Goal: Task Accomplishment & Management: Use online tool/utility

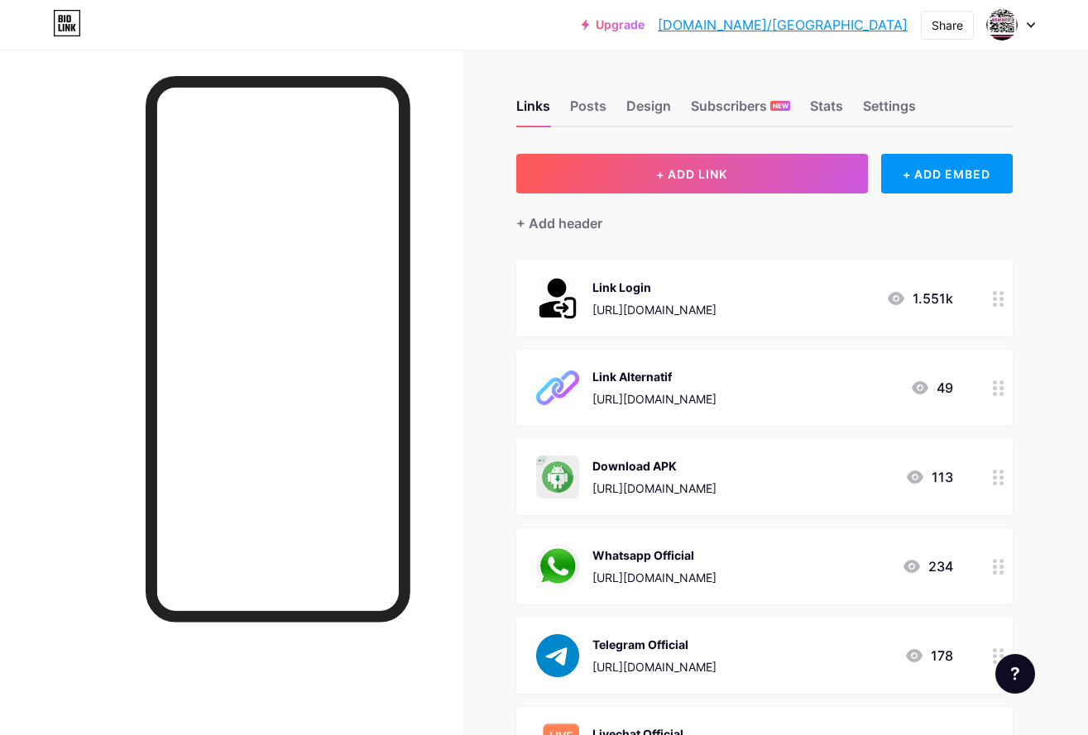
click at [710, 565] on div "Whatsapp Official [URL][DOMAIN_NAME]" at bounding box center [654, 566] width 124 height 43
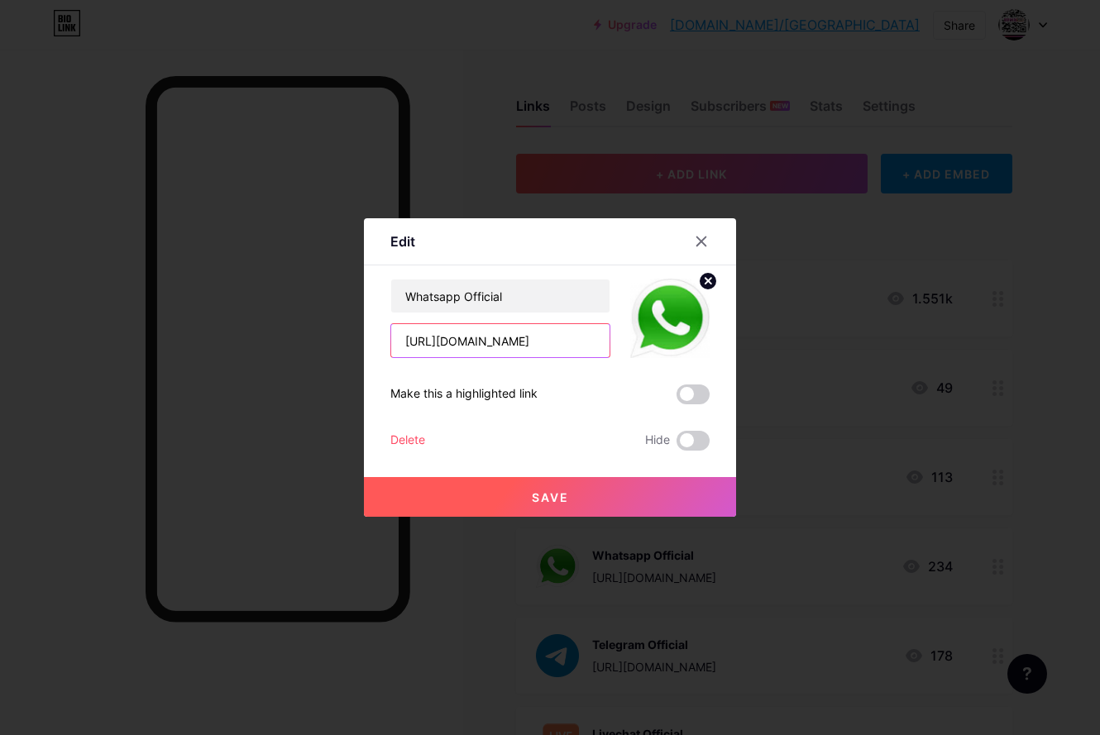
click at [535, 333] on input "[URL][DOMAIN_NAME]" at bounding box center [500, 340] width 218 height 33
click at [539, 348] on input "[URL][DOMAIN_NAME]" at bounding box center [500, 340] width 218 height 33
paste input "87735597305"
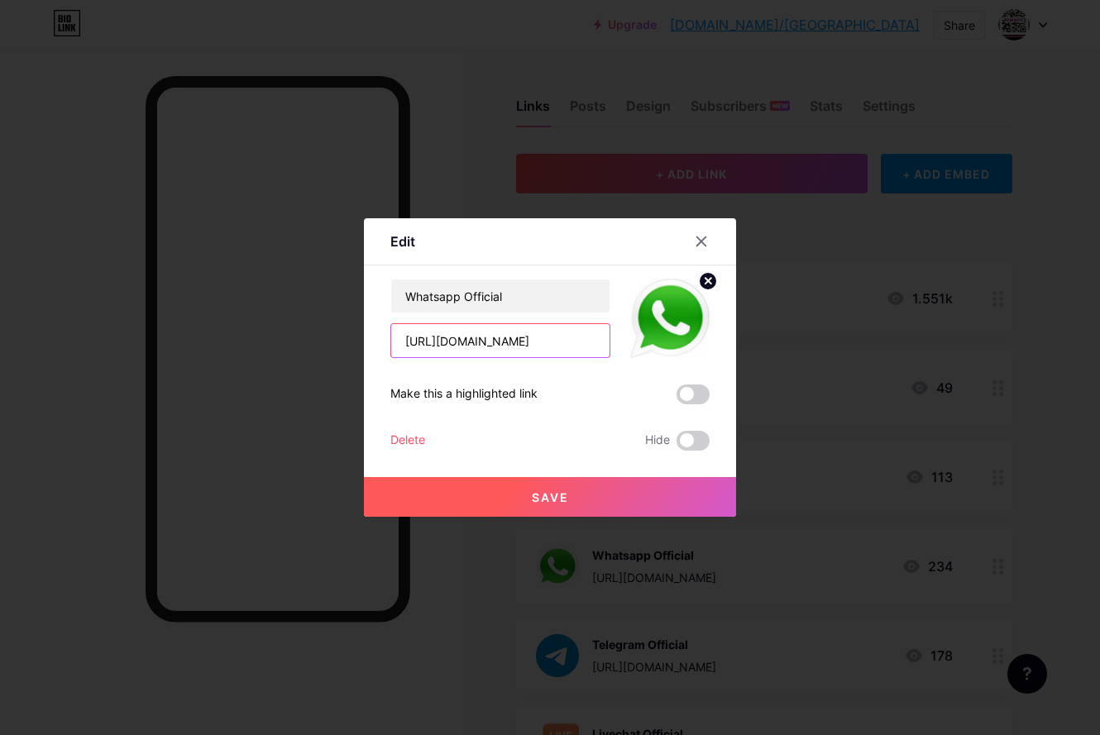
type input "[URL][DOMAIN_NAME]"
click at [596, 523] on div at bounding box center [550, 367] width 1100 height 735
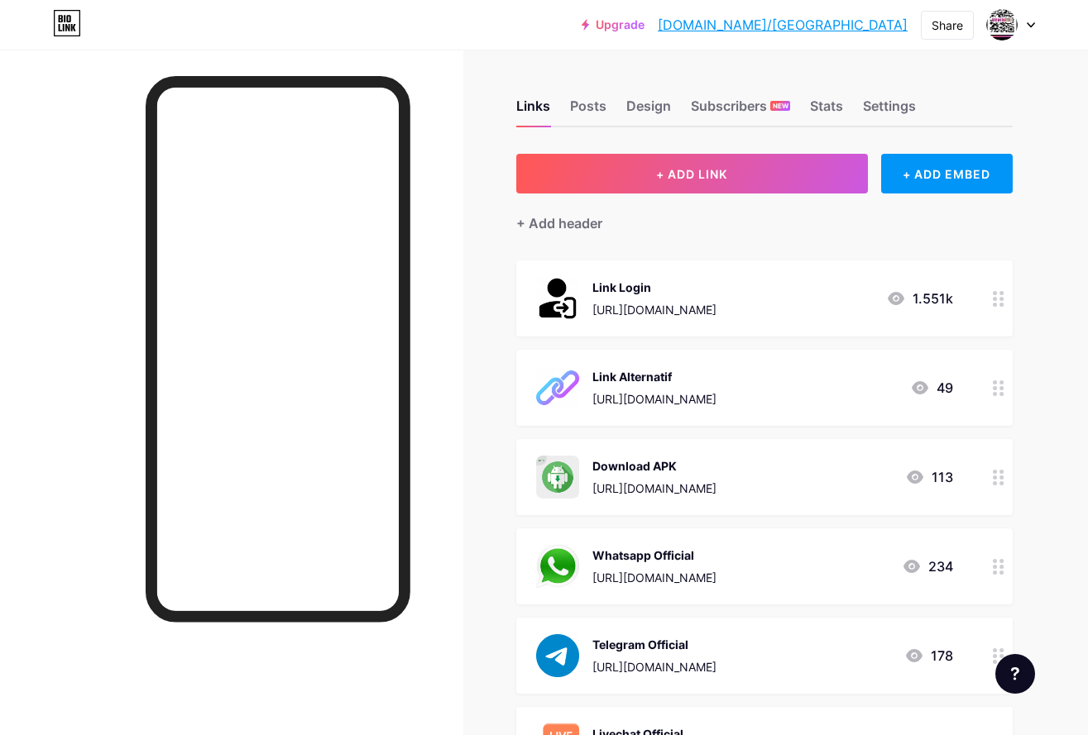
click at [602, 502] on div "Download APK [URL][DOMAIN_NAME] 113" at bounding box center [764, 477] width 496 height 76
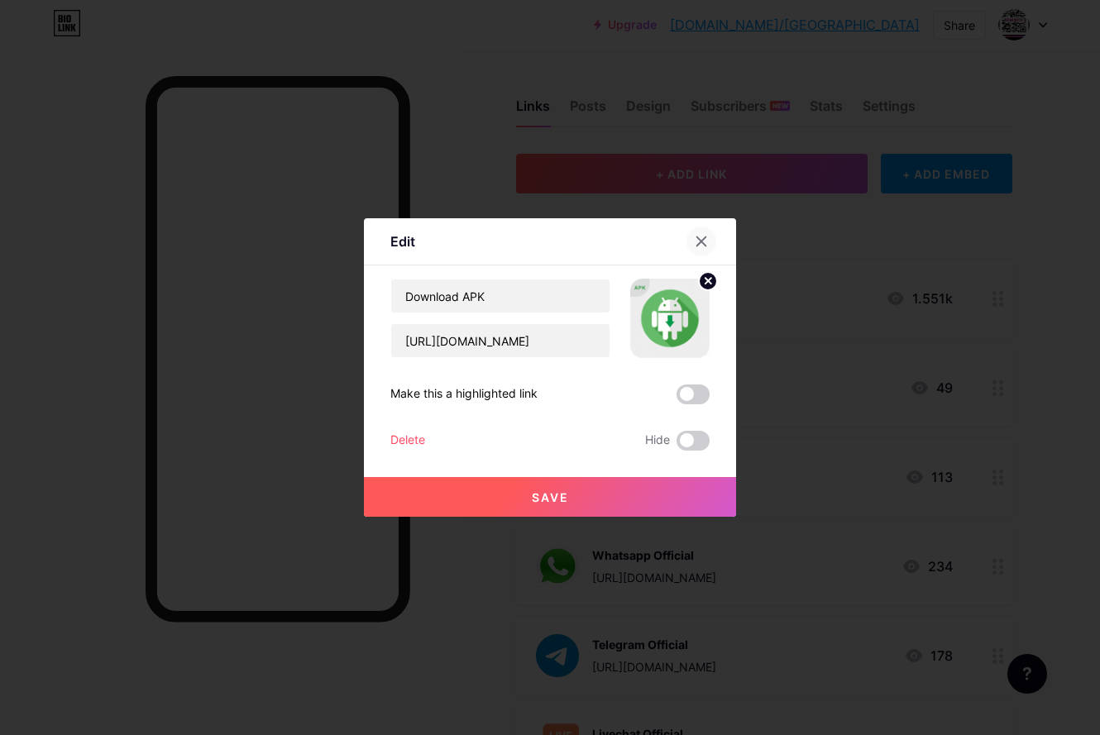
click at [695, 239] on icon at bounding box center [701, 241] width 13 height 13
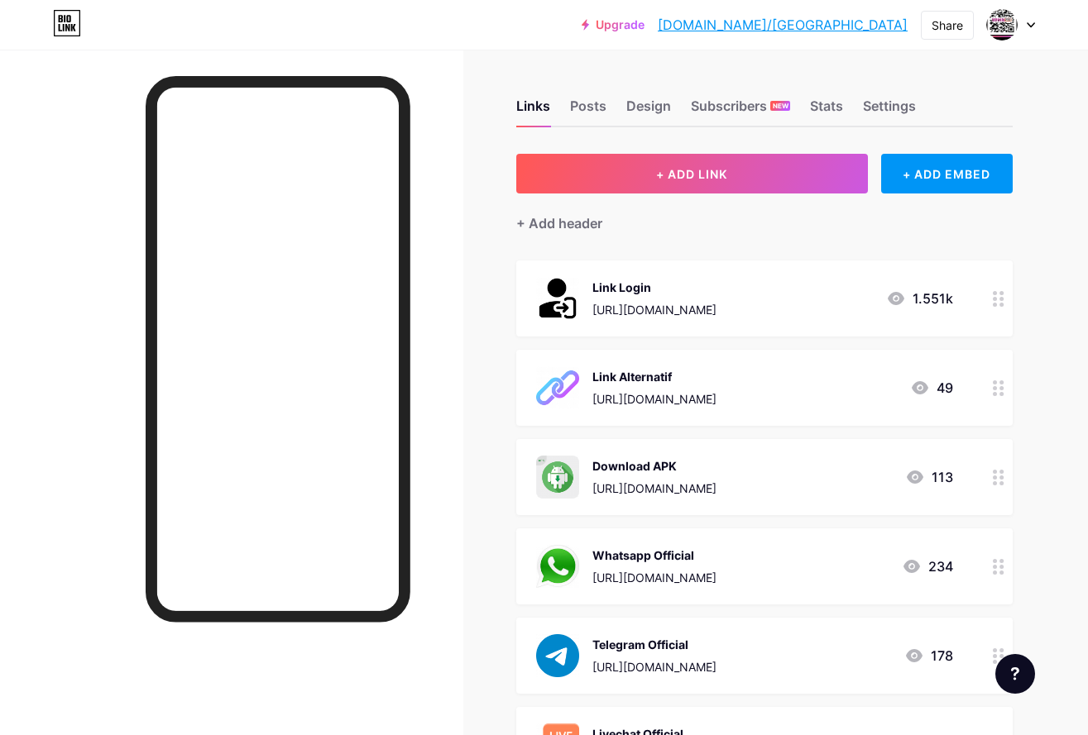
click at [689, 567] on div "Whatsapp Official [URL][DOMAIN_NAME]" at bounding box center [654, 566] width 124 height 43
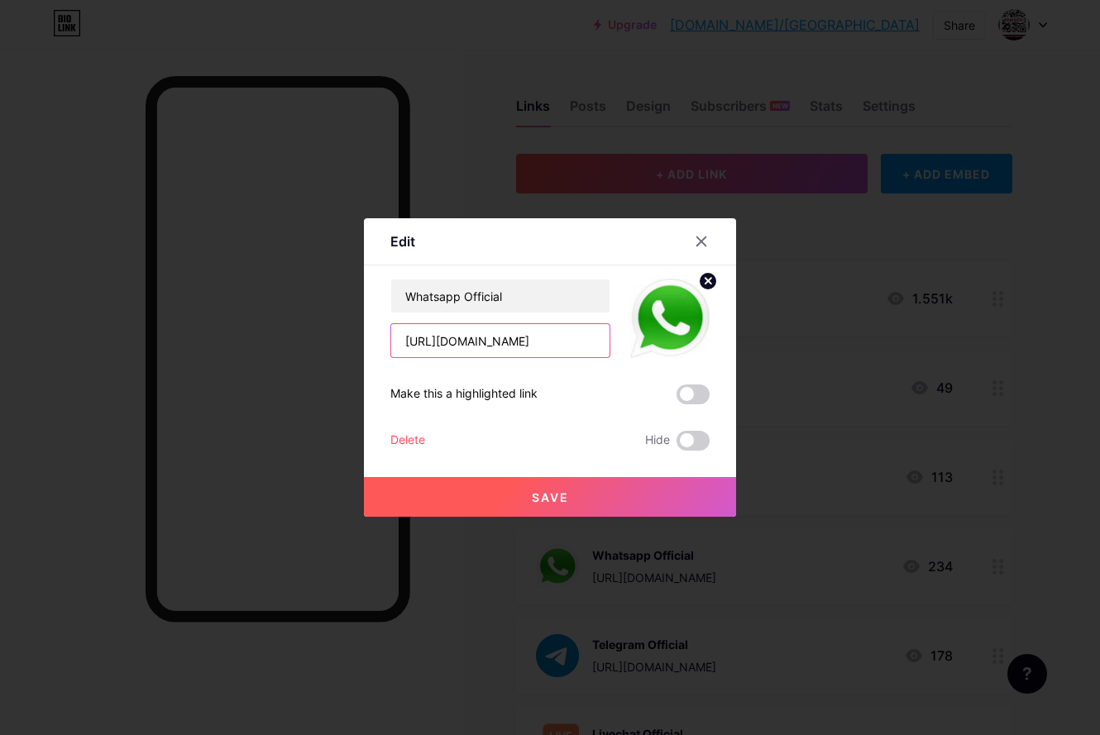
click at [544, 338] on input "[URL][DOMAIN_NAME]" at bounding box center [500, 340] width 218 height 33
paste input "87735597305"
type input "[URL][DOMAIN_NAME]"
click at [544, 497] on span "Save" at bounding box center [550, 498] width 37 height 14
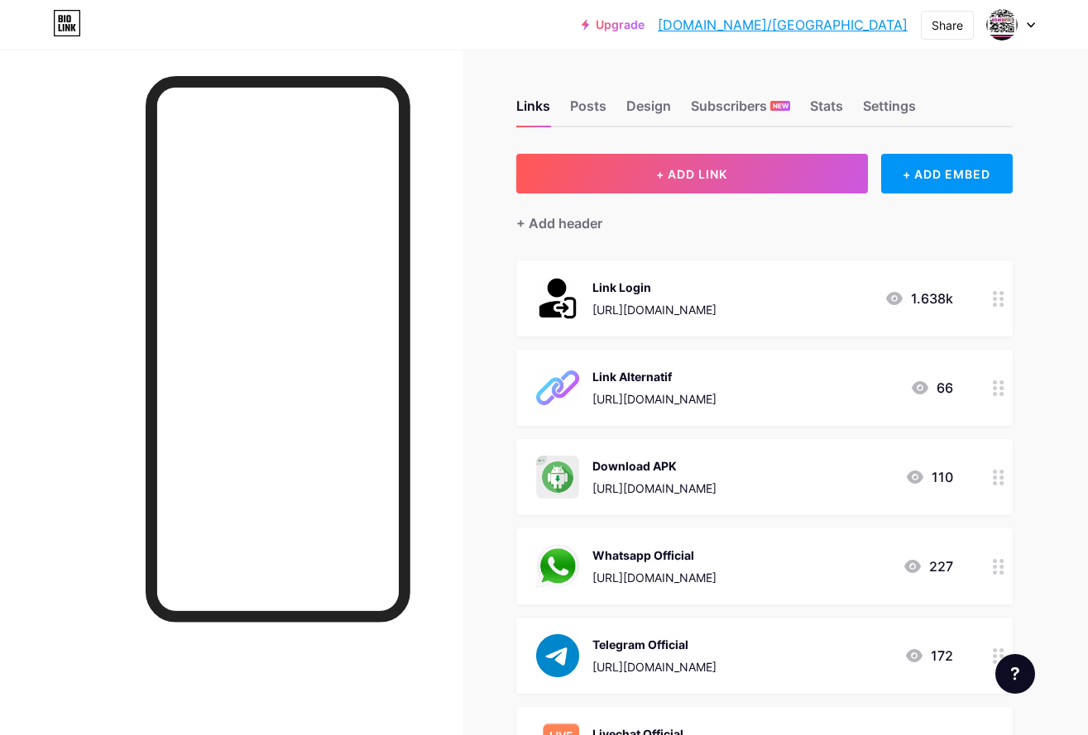
drag, startPoint x: 362, startPoint y: 22, endPoint x: 406, endPoint y: 22, distance: 44.7
click at [362, 22] on div "Upgrade [DOMAIN_NAME]/komuni... [DOMAIN_NAME]/komunitasrusia Share Switch accou…" at bounding box center [544, 25] width 1088 height 30
click at [882, 25] on link "[DOMAIN_NAME]/[GEOGRAPHIC_DATA]" at bounding box center [783, 25] width 250 height 20
click at [457, 31] on div "Upgrade [DOMAIN_NAME]/komuni... [DOMAIN_NAME]/komunitasrusia Share Switch accou…" at bounding box center [544, 25] width 1088 height 30
click at [251, 63] on div at bounding box center [231, 417] width 463 height 735
